Goal: Task Accomplishment & Management: Use online tool/utility

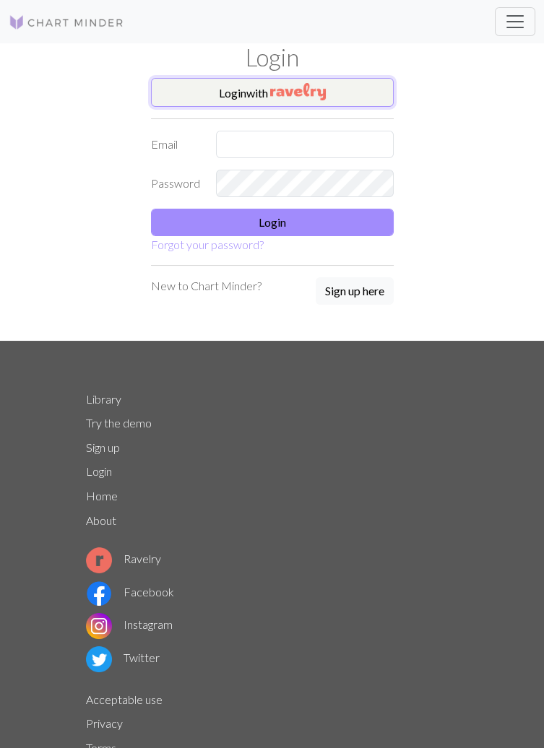
click at [311, 94] on img "button" at bounding box center [298, 91] width 56 height 17
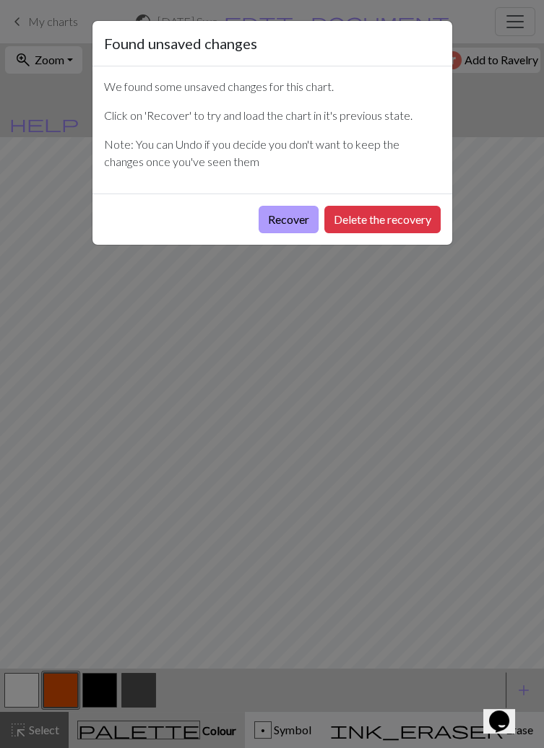
click at [293, 227] on button "Recover" at bounding box center [289, 219] width 60 height 27
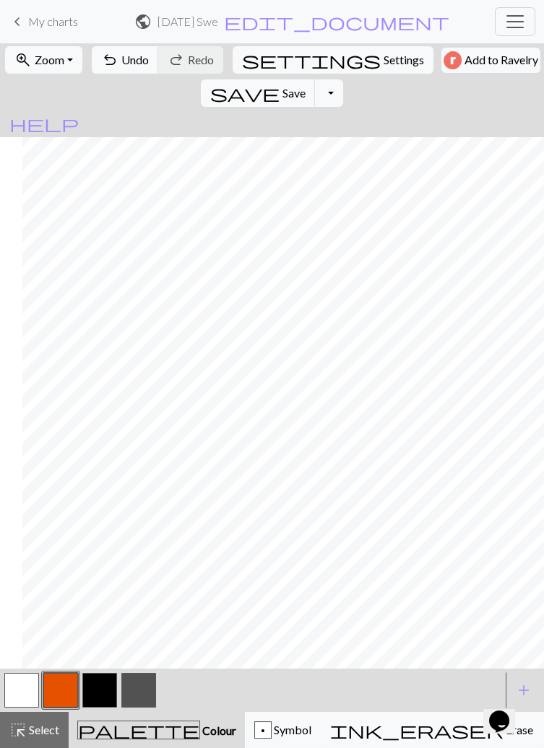
scroll to position [11, 115]
click at [69, 57] on button "zoom_in Zoom Zoom" at bounding box center [43, 59] width 77 height 27
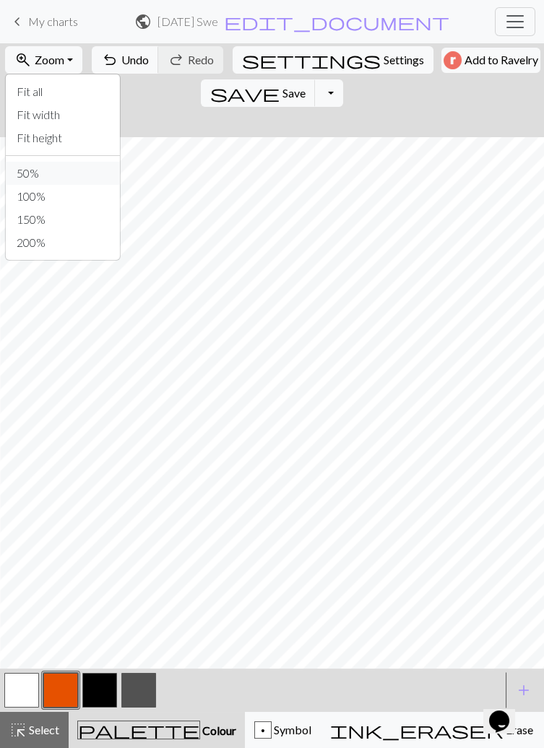
click at [31, 173] on button "50%" at bounding box center [62, 173] width 114 height 23
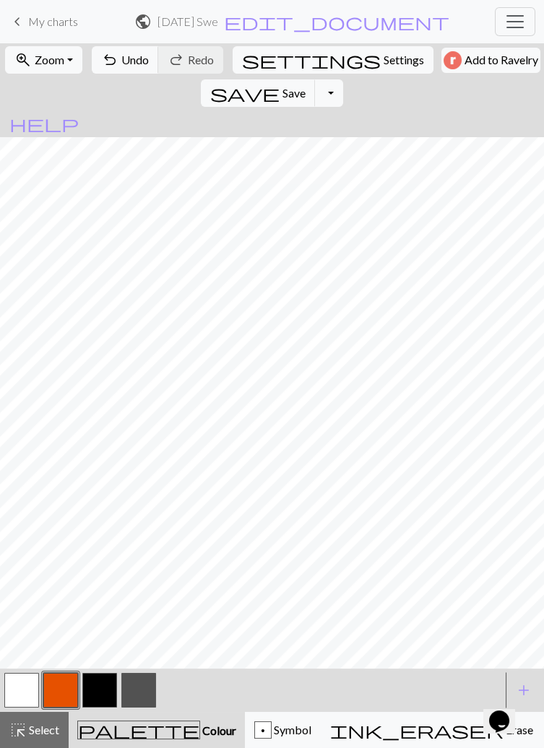
scroll to position [11, 0]
click at [144, 688] on button "button" at bounding box center [138, 690] width 35 height 35
click at [59, 695] on button "button" at bounding box center [60, 690] width 35 height 35
click at [132, 693] on button "button" at bounding box center [138, 690] width 35 height 35
click at [30, 700] on button "button" at bounding box center [21, 690] width 35 height 35
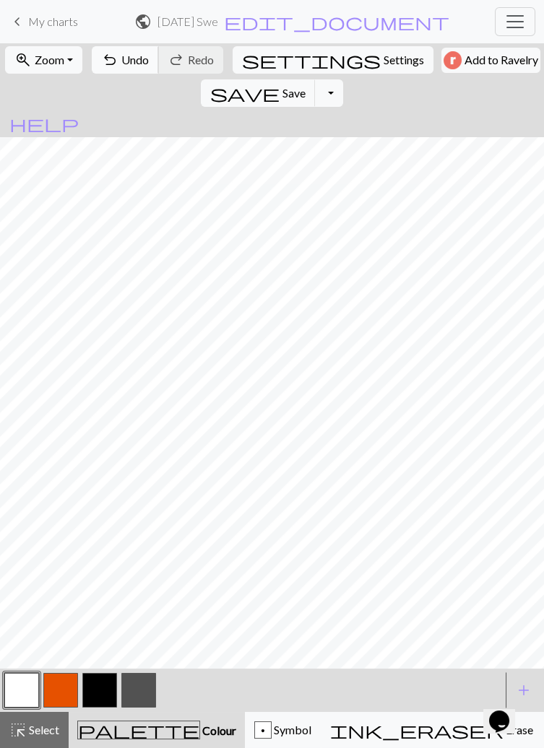
click at [121, 59] on span "Undo" at bounding box center [134, 60] width 27 height 14
click at [114, 53] on button "undo Undo Undo" at bounding box center [125, 59] width 67 height 27
click at [114, 55] on button "undo Undo Undo" at bounding box center [125, 59] width 67 height 27
click at [111, 57] on span "undo" at bounding box center [109, 60] width 17 height 20
click at [114, 55] on button "undo Undo Undo" at bounding box center [125, 59] width 67 height 27
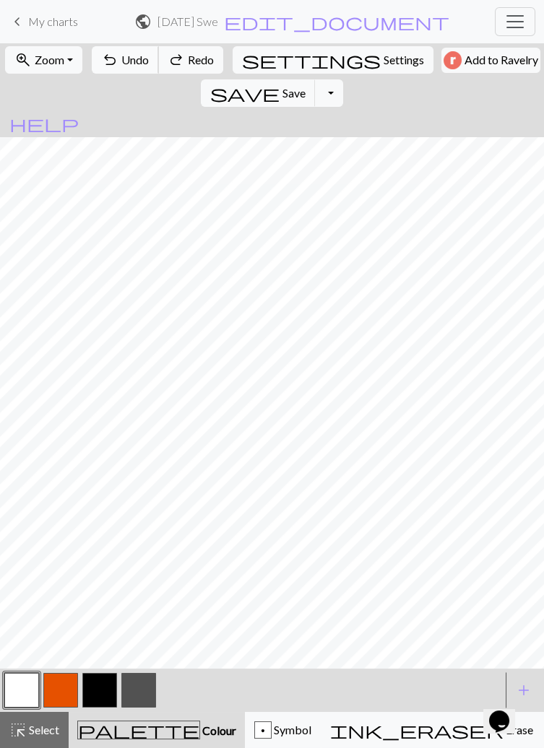
click at [116, 56] on button "undo Undo Undo" at bounding box center [125, 59] width 67 height 27
click at [115, 56] on button "undo Undo Undo" at bounding box center [125, 59] width 67 height 27
click at [118, 52] on button "undo Undo Undo" at bounding box center [125, 59] width 67 height 27
click at [121, 55] on span "Undo" at bounding box center [134, 60] width 27 height 14
click at [188, 56] on span "Redo" at bounding box center [201, 60] width 26 height 14
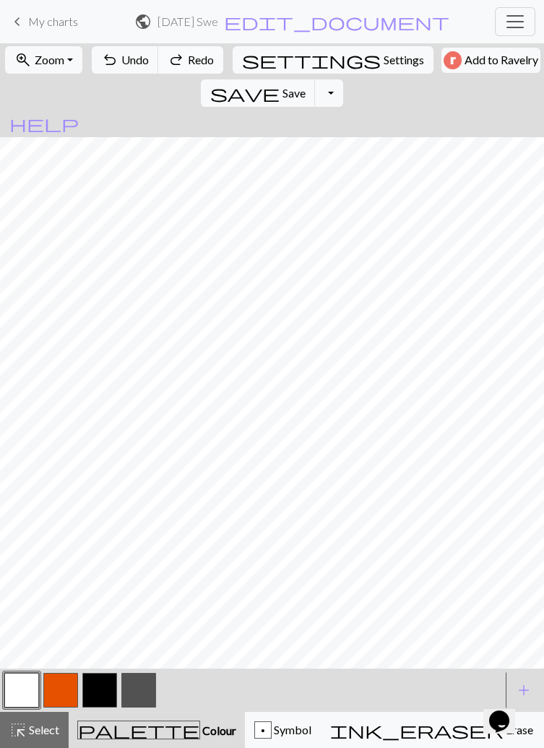
click at [188, 56] on span "Redo" at bounding box center [201, 60] width 26 height 14
click at [188, 59] on span "Redo" at bounding box center [201, 60] width 26 height 14
click at [188, 58] on span "Redo" at bounding box center [201, 60] width 26 height 14
click at [188, 59] on span "Redo" at bounding box center [201, 60] width 26 height 14
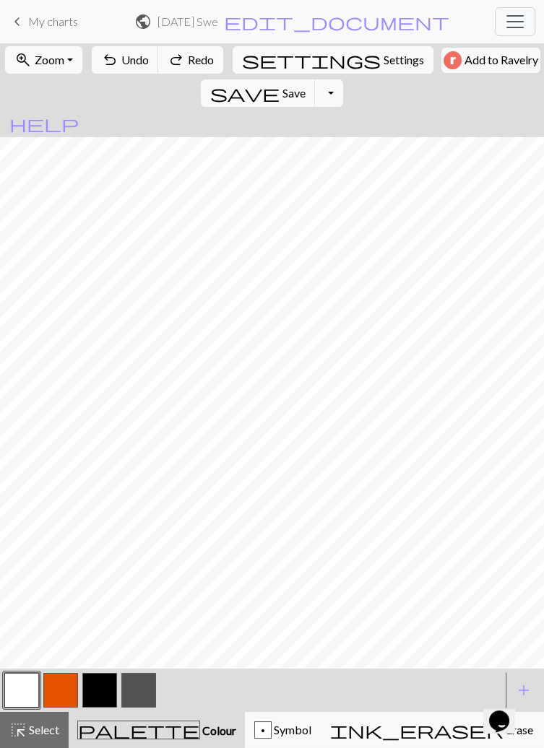
click at [188, 63] on span "Redo" at bounding box center [201, 60] width 26 height 14
click at [188, 54] on span "Redo" at bounding box center [201, 60] width 26 height 14
click at [181, 55] on button "redo Redo Redo" at bounding box center [190, 59] width 65 height 27
click at [111, 54] on span "undo" at bounding box center [109, 60] width 17 height 20
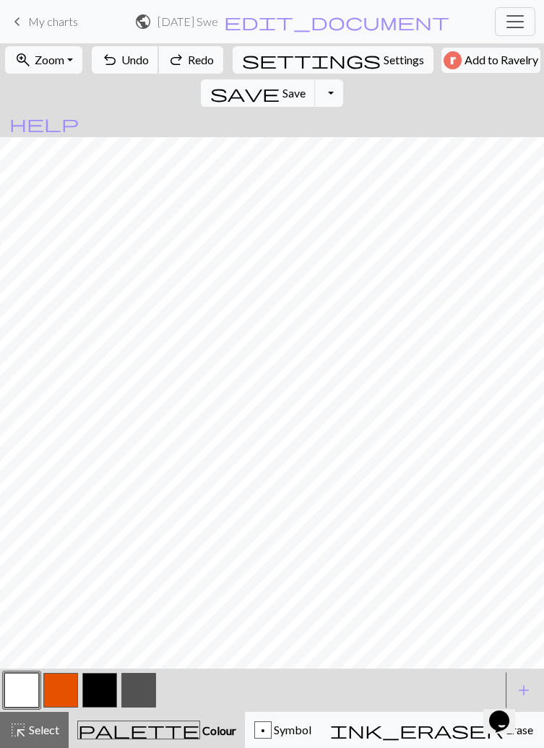
click at [104, 58] on span "undo" at bounding box center [109, 60] width 17 height 20
click at [105, 59] on span "undo" at bounding box center [109, 60] width 17 height 20
click at [105, 56] on span "undo" at bounding box center [109, 60] width 17 height 20
click at [106, 56] on span "undo" at bounding box center [109, 60] width 17 height 20
click at [108, 54] on span "undo" at bounding box center [109, 60] width 17 height 20
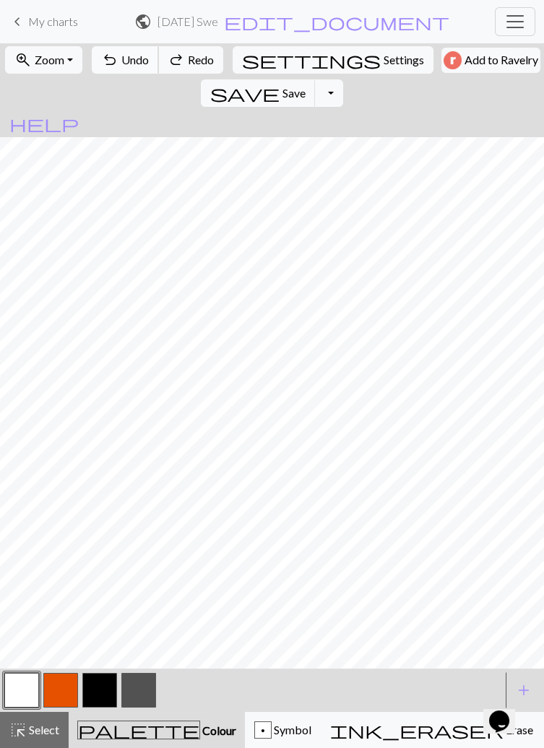
click at [112, 48] on button "undo Undo Undo" at bounding box center [125, 59] width 67 height 27
click at [111, 58] on span "undo" at bounding box center [109, 60] width 17 height 20
click at [110, 57] on span "undo" at bounding box center [109, 60] width 17 height 20
click at [51, 686] on button "button" at bounding box center [60, 690] width 35 height 35
click at [98, 686] on button "button" at bounding box center [99, 690] width 35 height 35
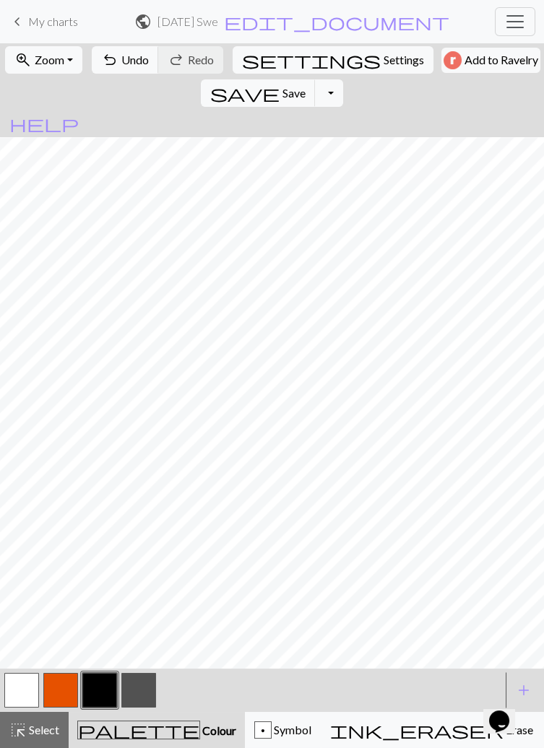
click at [57, 691] on button "button" at bounding box center [60, 690] width 35 height 35
click at [97, 691] on button "button" at bounding box center [99, 690] width 35 height 35
click at [66, 678] on button "button" at bounding box center [60, 690] width 35 height 35
click at [98, 682] on button "button" at bounding box center [99, 690] width 35 height 35
click at [62, 681] on button "button" at bounding box center [60, 690] width 35 height 35
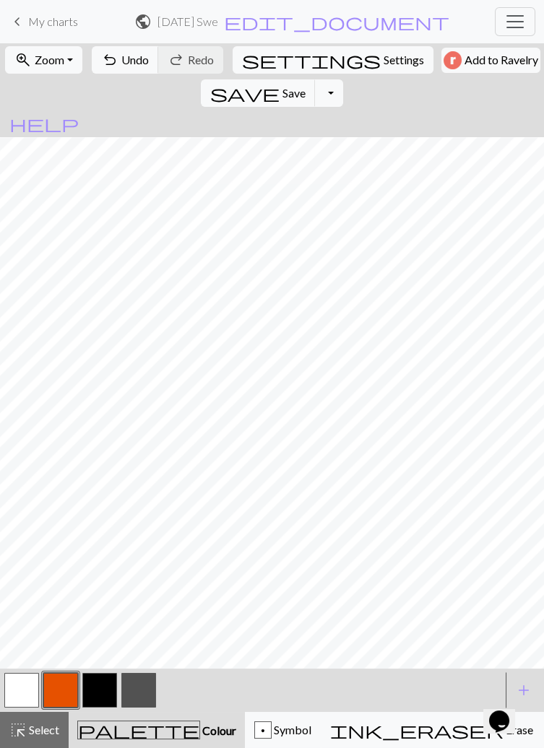
click at [114, 684] on button "button" at bounding box center [99, 690] width 35 height 35
click at [114, 55] on button "undo Undo Undo" at bounding box center [125, 59] width 67 height 27
click at [56, 682] on button "button" at bounding box center [60, 690] width 35 height 35
click at [94, 687] on button "button" at bounding box center [99, 690] width 35 height 35
click at [61, 679] on button "button" at bounding box center [60, 690] width 35 height 35
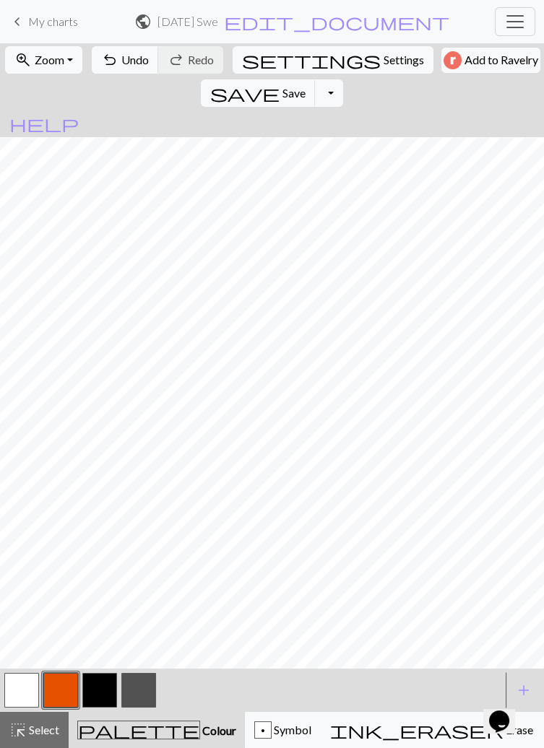
click at [97, 679] on button "button" at bounding box center [99, 690] width 35 height 35
click at [121, 63] on span "Undo" at bounding box center [134, 60] width 27 height 14
click at [116, 66] on button "undo Undo Undo" at bounding box center [125, 59] width 67 height 27
click at [122, 58] on span "Undo" at bounding box center [134, 60] width 27 height 14
click at [124, 56] on span "Undo" at bounding box center [134, 60] width 27 height 14
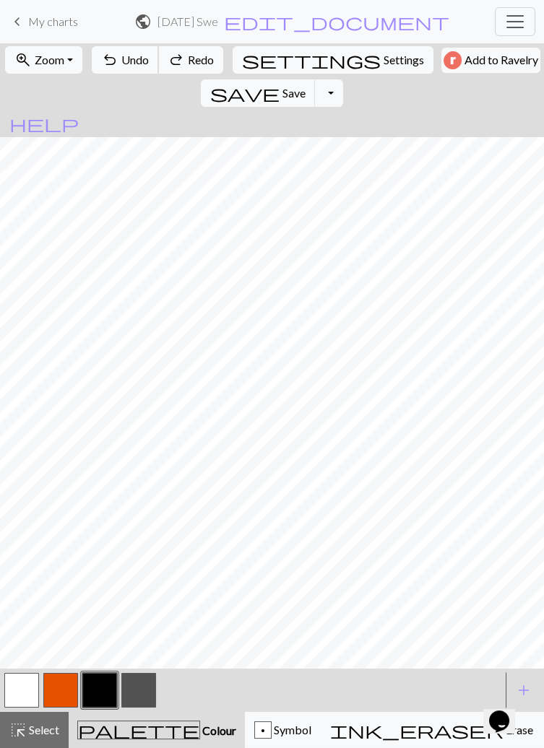
click at [121, 56] on span "Undo" at bounding box center [134, 60] width 27 height 14
click at [64, 681] on button "button" at bounding box center [60, 690] width 35 height 35
click at [95, 688] on button "button" at bounding box center [99, 690] width 35 height 35
click at [59, 689] on button "button" at bounding box center [60, 690] width 35 height 35
click at [101, 691] on button "button" at bounding box center [99, 690] width 35 height 35
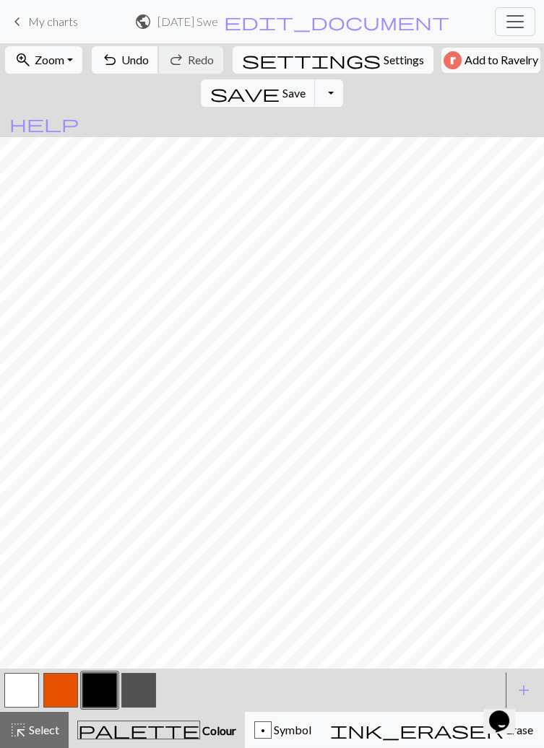
click at [112, 62] on span "undo" at bounding box center [109, 60] width 17 height 20
click at [107, 57] on span "undo" at bounding box center [109, 60] width 17 height 20
click at [116, 56] on button "undo Undo Undo" at bounding box center [125, 59] width 67 height 27
